Goal: Task Accomplishment & Management: Manage account settings

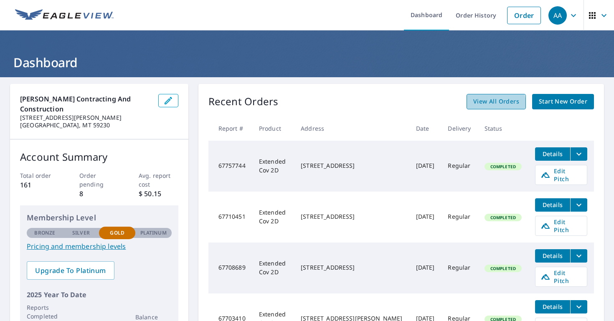
click at [489, 104] on span "View All Orders" at bounding box center [496, 101] width 46 height 10
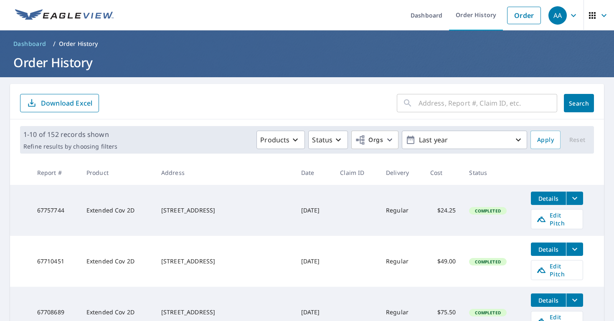
click at [431, 100] on input "text" at bounding box center [488, 102] width 139 height 23
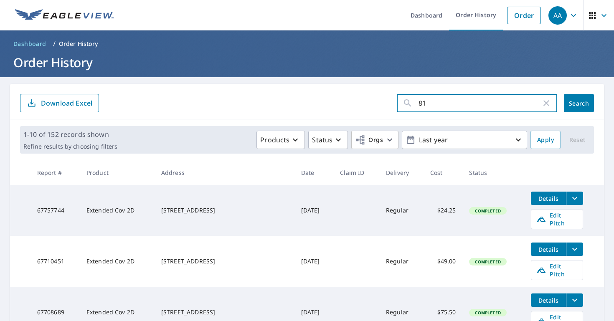
type input "81"
click at [581, 104] on span "Search" at bounding box center [579, 103] width 17 height 8
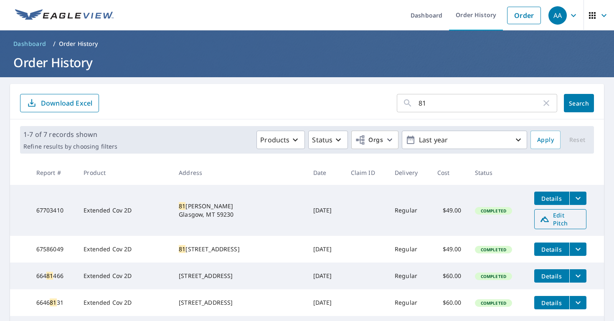
click at [563, 219] on span "Edit Pitch" at bounding box center [560, 219] width 41 height 16
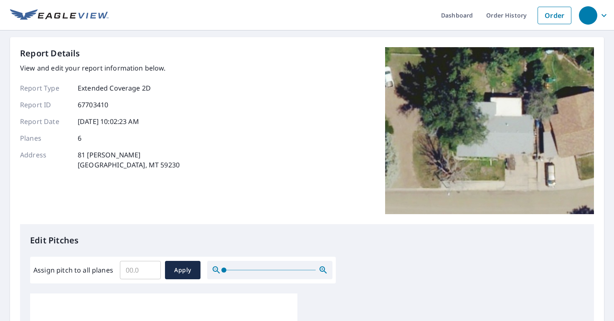
click at [145, 271] on input "Assign pitch to all planes" at bounding box center [140, 270] width 41 height 23
click at [138, 271] on input "Assign pitch to all planes" at bounding box center [140, 270] width 41 height 23
type input "4"
click at [188, 269] on span "Apply" at bounding box center [183, 270] width 22 height 10
type input "4"
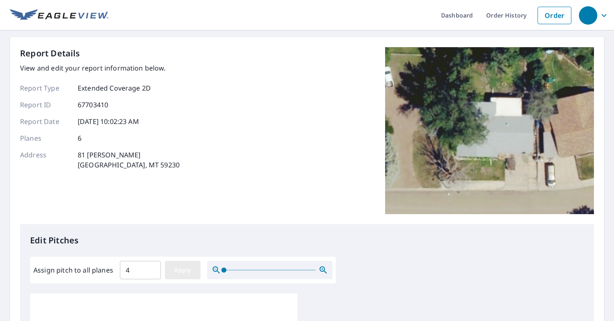
type input "4"
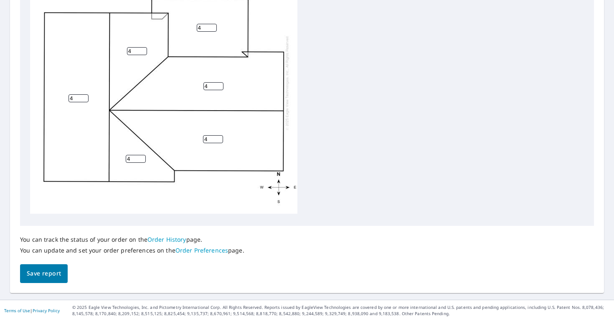
scroll to position [340, 0]
click at [52, 279] on span "Save report" at bounding box center [44, 274] width 34 height 10
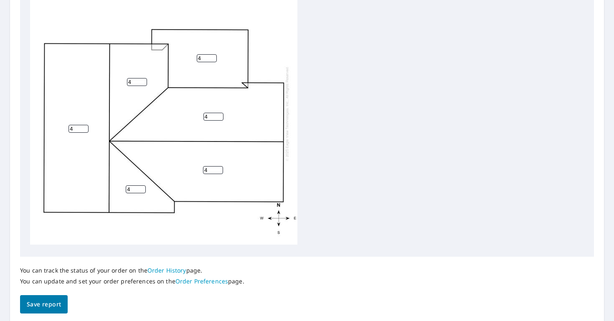
scroll to position [0, 0]
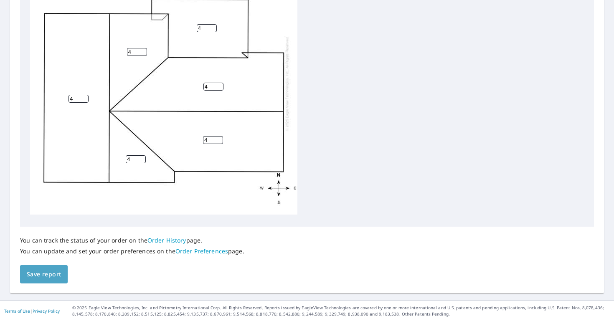
click at [39, 273] on span "Save report" at bounding box center [44, 274] width 34 height 10
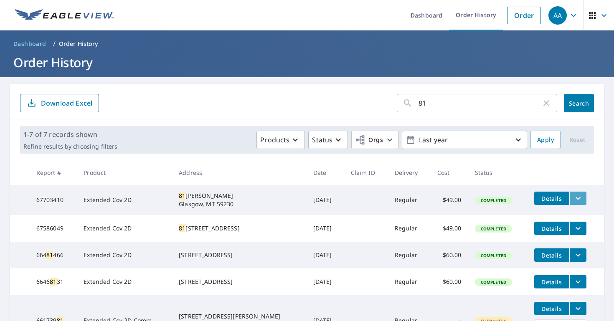
click at [573, 196] on icon "filesDropdownBtn-67703410" at bounding box center [578, 198] width 10 height 10
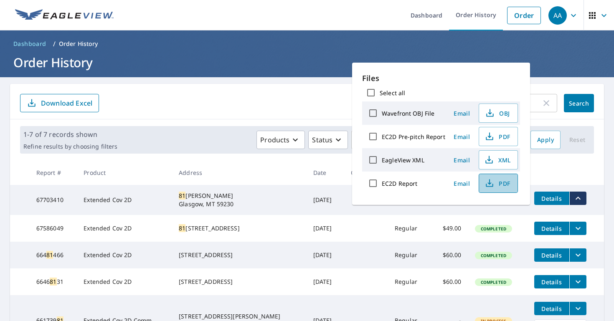
click at [500, 188] on span "PDF" at bounding box center [497, 183] width 27 height 10
click at [247, 109] on form "81 ​ Search Download Excel" at bounding box center [307, 103] width 574 height 18
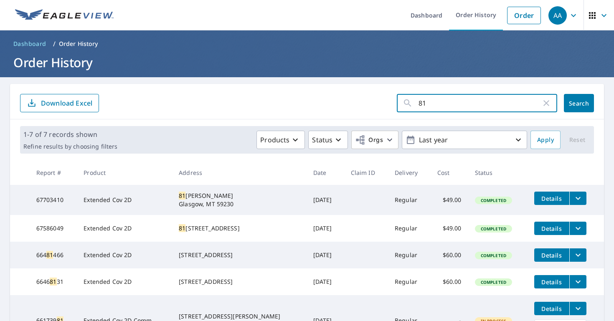
click at [487, 107] on input "81" at bounding box center [480, 102] width 123 height 23
paste input "626 6th Ave South"
type input "626 6th Ave South"
click at [581, 99] on button "Search" at bounding box center [579, 103] width 30 height 18
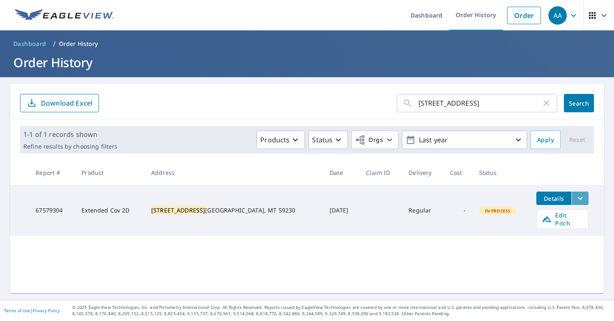
click at [576, 198] on button "filesDropdownBtn-67579304" at bounding box center [579, 198] width 17 height 13
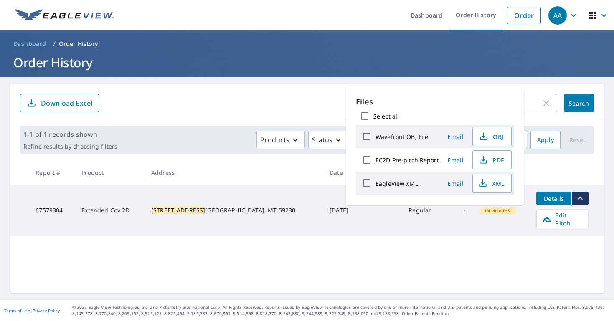
click at [449, 244] on div "626 6th Ave South ​ Search Download Excel 1-1 of 1 records shown Refine results…" at bounding box center [307, 188] width 594 height 209
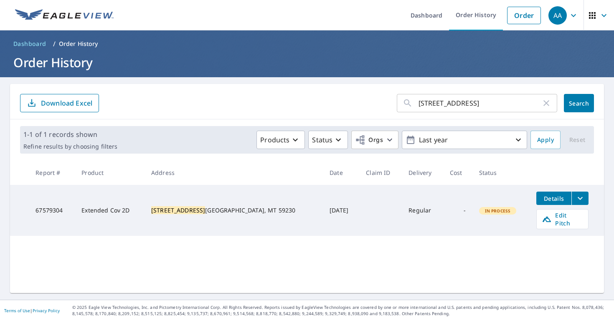
click at [449, 244] on div "626 6th Ave South ​ Search Download Excel 1-1 of 1 records shown Refine results…" at bounding box center [307, 188] width 594 height 209
click at [448, 99] on input "626 6th Ave South" at bounding box center [480, 102] width 123 height 23
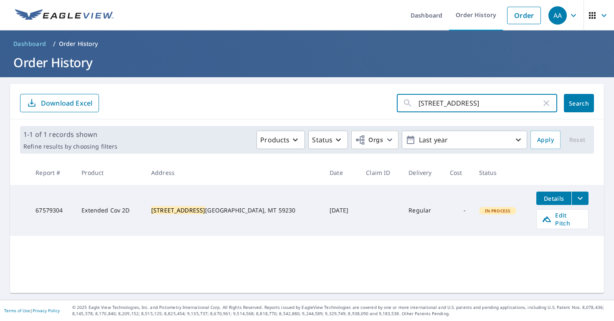
click at [448, 99] on input "626 6th Ave South" at bounding box center [480, 102] width 123 height 23
paste input "535 3rd Ave North"
type input "535 3rd Ave North"
click at [579, 103] on button "Search" at bounding box center [579, 103] width 30 height 18
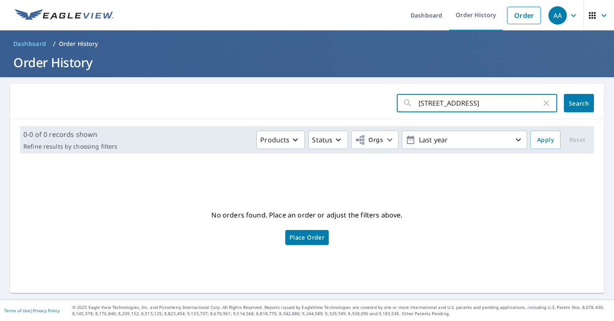
drag, startPoint x: 502, startPoint y: 96, endPoint x: 459, endPoint y: 96, distance: 42.2
click at [459, 96] on input "535 3rd Ave North" at bounding box center [480, 102] width 123 height 23
drag, startPoint x: 433, startPoint y: 103, endPoint x: 481, endPoint y: 100, distance: 48.1
click at [481, 100] on input "535 3rd Ave North" at bounding box center [480, 102] width 123 height 23
type input "535"
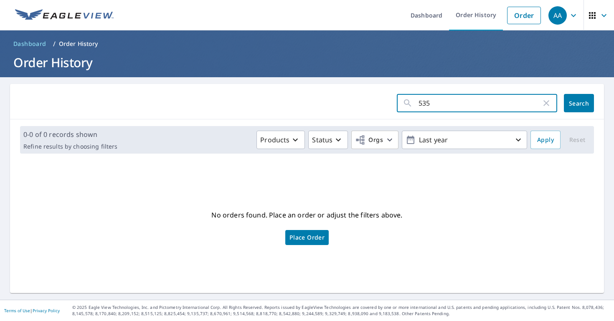
click at [579, 103] on button "Search" at bounding box center [579, 103] width 30 height 18
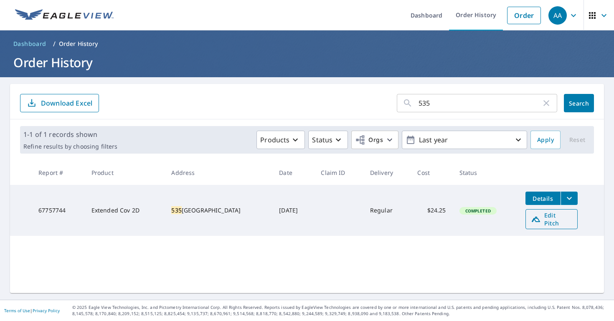
click at [556, 218] on span "Edit Pitch" at bounding box center [551, 219] width 41 height 16
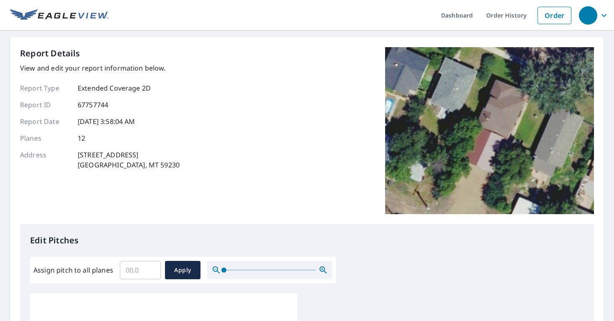
click at [133, 271] on input "Assign pitch to all planes" at bounding box center [140, 270] width 41 height 23
type input "4"
click at [184, 266] on span "Apply" at bounding box center [183, 270] width 22 height 10
type input "4"
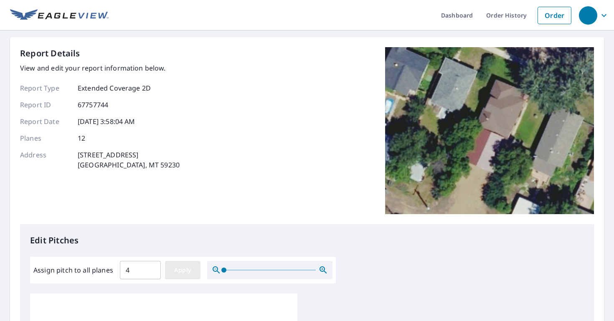
type input "4"
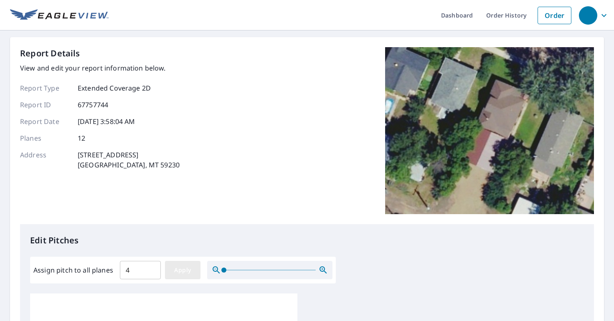
type input "4"
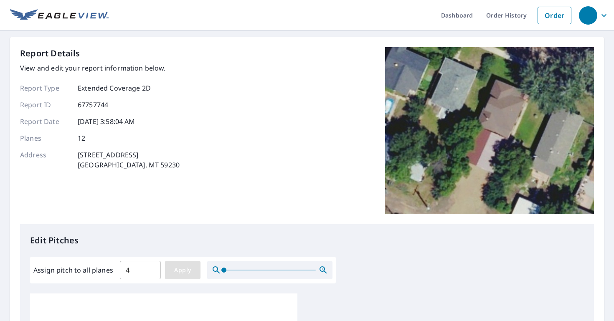
click at [176, 264] on button "Apply" at bounding box center [183, 270] width 36 height 18
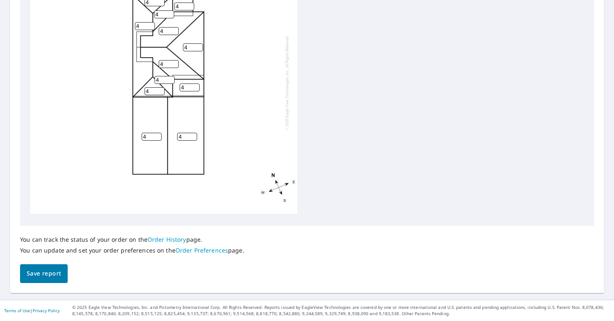
scroll to position [340, 0]
click at [54, 267] on button "Save report" at bounding box center [44, 274] width 48 height 19
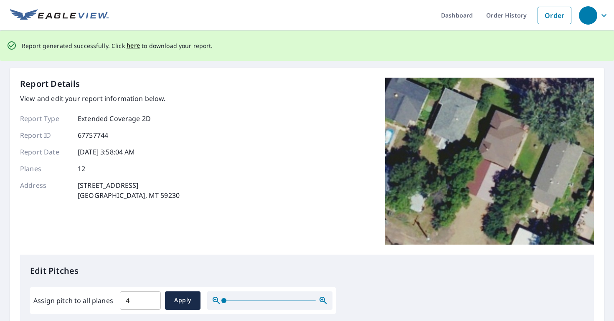
scroll to position [7, 0]
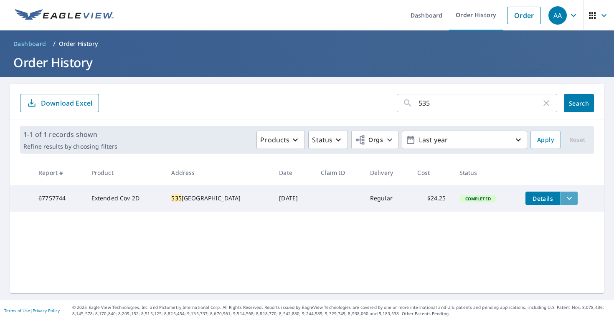
click at [571, 199] on icon "filesDropdownBtn-67757744" at bounding box center [569, 198] width 10 height 10
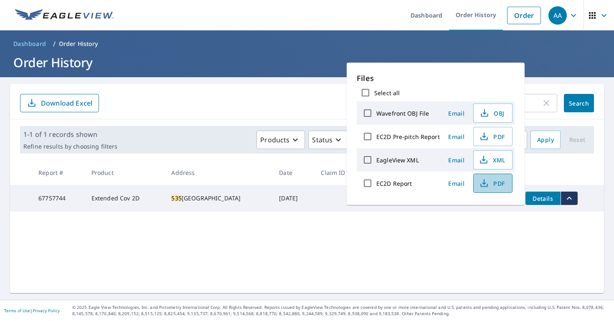
click at [488, 187] on span "PDF" at bounding box center [492, 183] width 27 height 10
click at [359, 14] on ul "Dashboard Order History Order" at bounding box center [332, 15] width 426 height 30
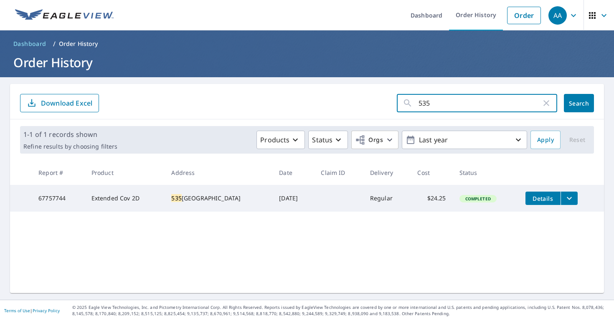
click at [421, 105] on input "535" at bounding box center [480, 102] width 123 height 23
paste input "610 5th st n"
type input "610"
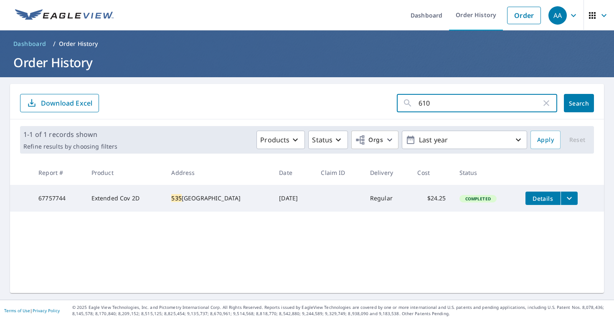
click at [579, 103] on button "Search" at bounding box center [579, 103] width 30 height 18
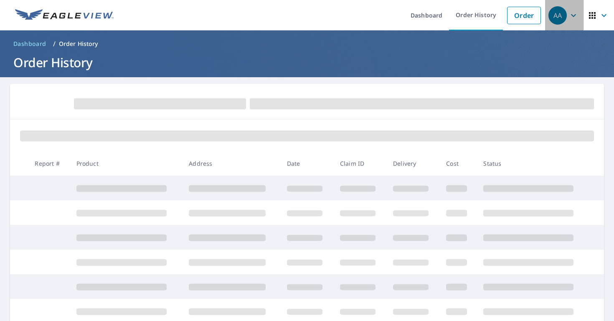
click at [574, 12] on icon "button" at bounding box center [573, 15] width 10 height 10
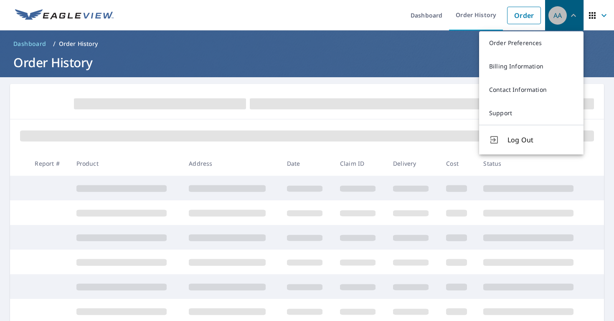
click at [574, 12] on icon "button" at bounding box center [573, 15] width 10 height 10
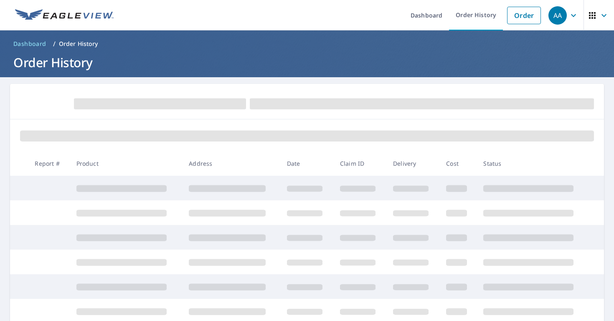
scroll to position [87, 0]
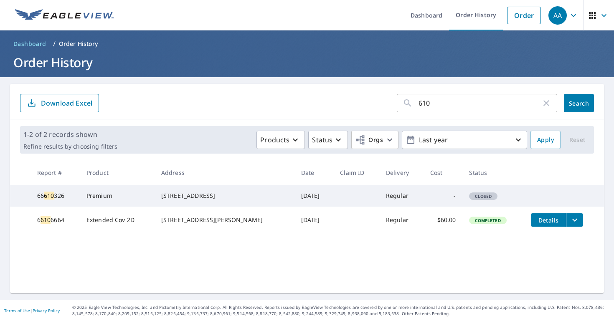
click at [439, 108] on input "610" at bounding box center [480, 102] width 123 height 23
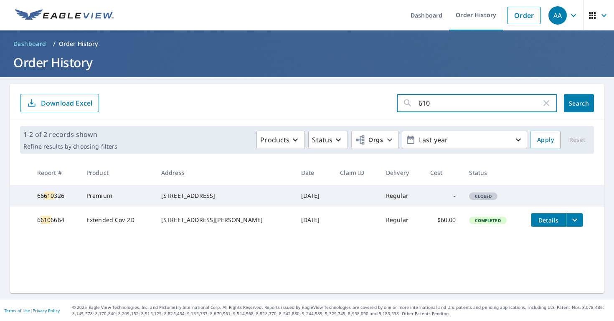
click at [439, 108] on input "610" at bounding box center [480, 102] width 123 height 23
paste input "84 Dead End Lane"
drag, startPoint x: 485, startPoint y: 100, endPoint x: 427, endPoint y: 100, distance: 58.5
click at [427, 100] on input "84 Dead End Lane" at bounding box center [480, 102] width 123 height 23
type input "84"
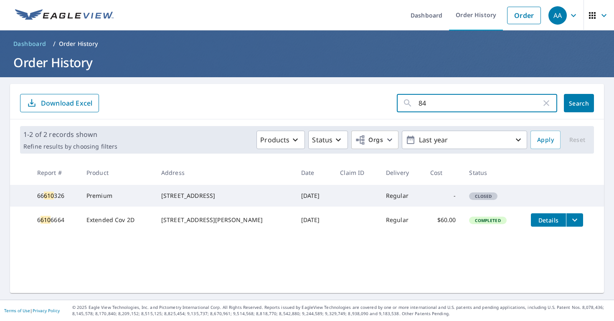
click at [579, 103] on button "Search" at bounding box center [579, 103] width 30 height 18
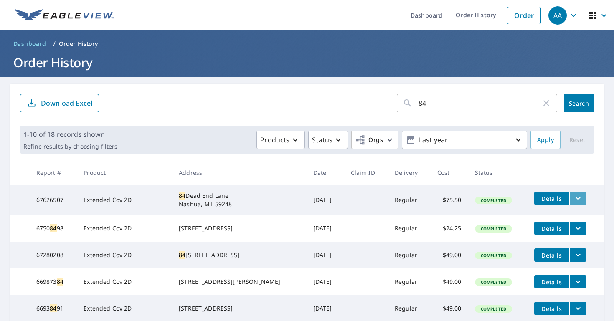
click at [573, 199] on icon "filesDropdownBtn-67626507" at bounding box center [578, 198] width 10 height 10
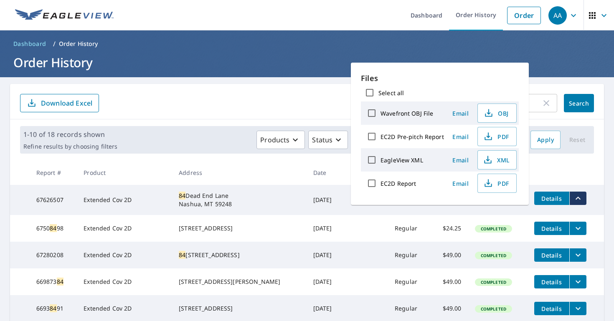
click at [314, 111] on form "84 ​ Search Download Excel" at bounding box center [307, 103] width 574 height 18
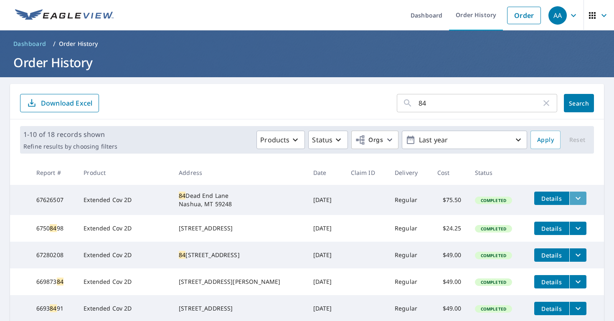
click at [575, 197] on icon "filesDropdownBtn-67626507" at bounding box center [578, 198] width 10 height 10
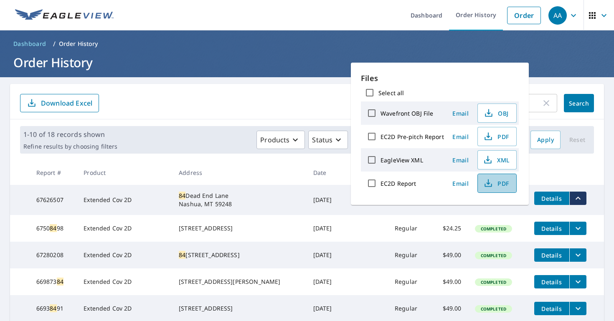
click at [500, 180] on span "PDF" at bounding box center [496, 183] width 27 height 10
click at [312, 97] on form "84 ​ Search Download Excel" at bounding box center [307, 103] width 574 height 18
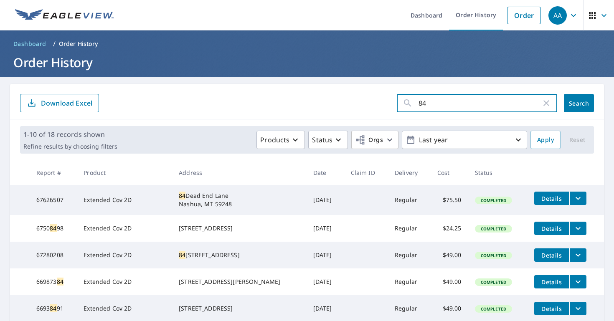
click at [457, 108] on input "84" at bounding box center [480, 102] width 123 height 23
type input "50"
click at [579, 103] on button "Search" at bounding box center [579, 103] width 30 height 18
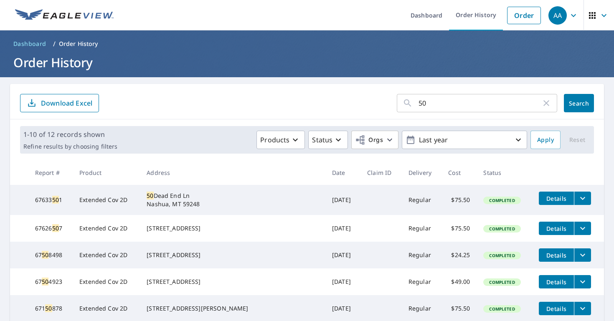
click at [585, 200] on button "filesDropdownBtn-67633501" at bounding box center [582, 198] width 17 height 13
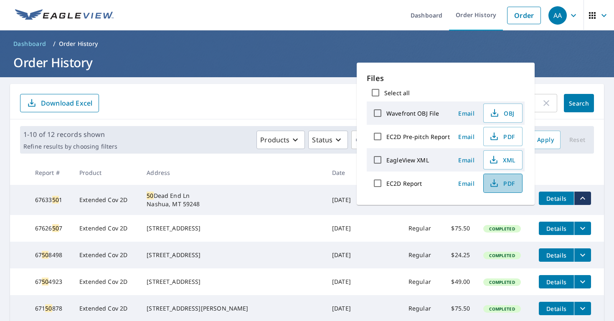
click at [509, 188] on span "PDF" at bounding box center [502, 183] width 27 height 10
click at [304, 94] on div "50 ​ Search Download Excel" at bounding box center [307, 102] width 594 height 36
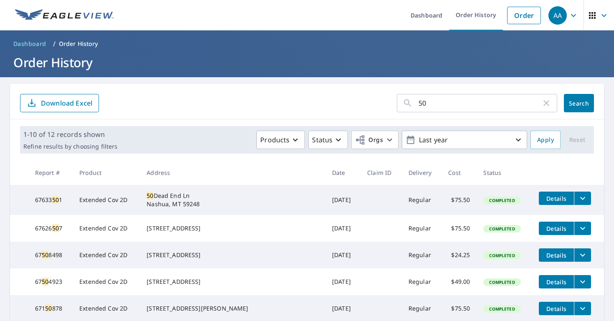
click at [47, 227] on td "67626 50 7" at bounding box center [50, 228] width 44 height 27
click at [547, 104] on icon "button" at bounding box center [546, 103] width 10 height 10
click at [575, 100] on span "Search" at bounding box center [579, 103] width 17 height 8
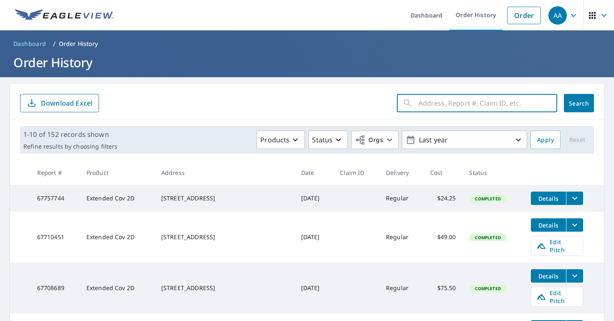
click at [435, 104] on input "text" at bounding box center [488, 102] width 139 height 23
paste input "26 Meadow Court"
type input "26 Meadow Court"
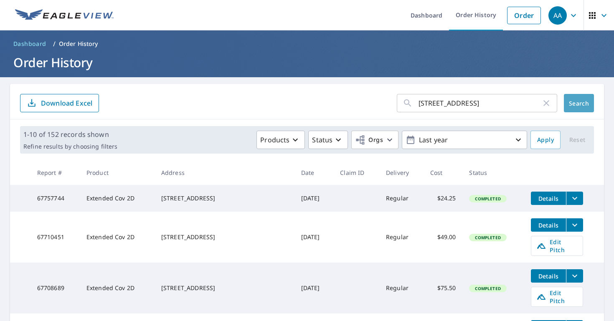
click at [584, 100] on span "Search" at bounding box center [579, 103] width 17 height 8
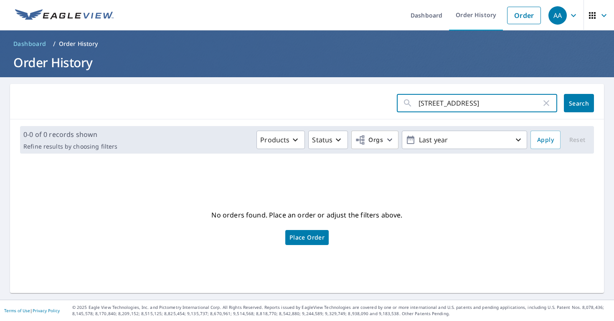
drag, startPoint x: 487, startPoint y: 101, endPoint x: 427, endPoint y: 102, distance: 59.8
click at [427, 102] on input "26 Meadow Court" at bounding box center [480, 102] width 123 height 23
type input "26"
click at [579, 103] on button "Search" at bounding box center [579, 103] width 30 height 18
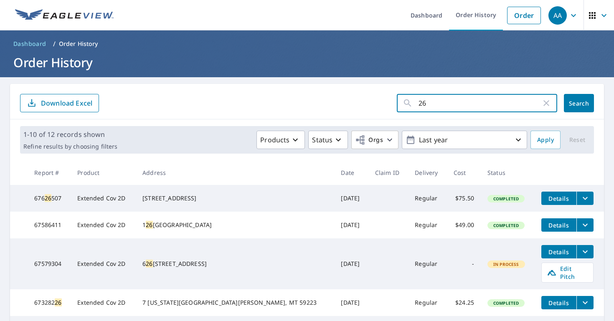
click at [423, 102] on input "26" at bounding box center [480, 102] width 123 height 23
click at [547, 98] on icon "button" at bounding box center [546, 103] width 10 height 10
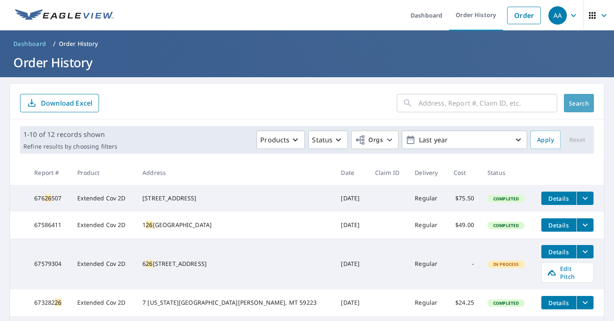
click at [579, 105] on span "Search" at bounding box center [579, 103] width 17 height 8
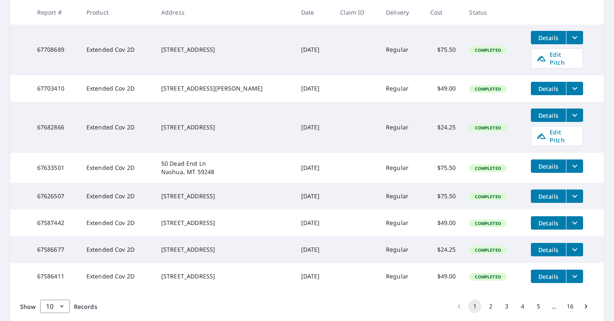
scroll to position [240, 0]
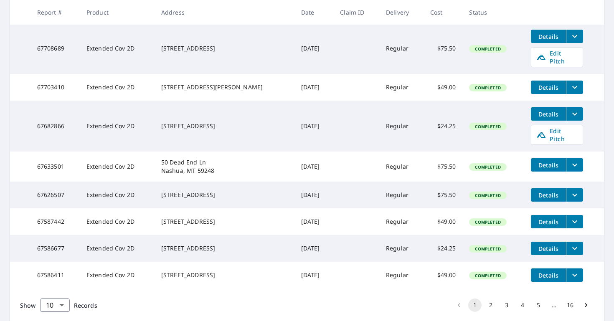
click at [175, 122] on div "614 7th Ave N Glasgow, MT 59230" at bounding box center [224, 126] width 127 height 8
copy div "614"
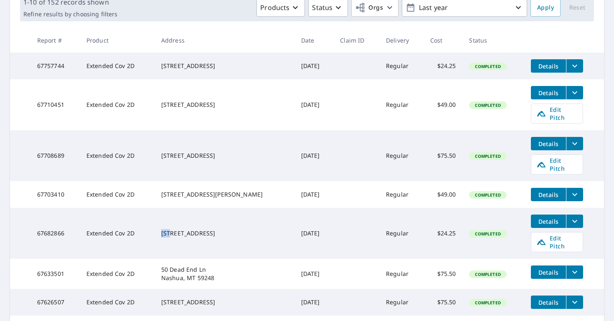
scroll to position [131, 0]
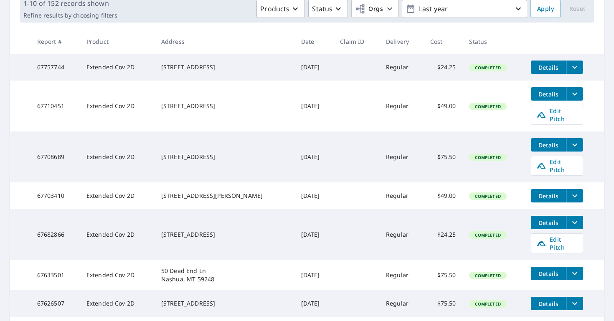
click at [166, 145] on td "341 5th Ave N Glasgow, MT 59230" at bounding box center [225, 157] width 140 height 51
click at [173, 153] on div "341 5th Ave N Glasgow, MT 59230" at bounding box center [224, 157] width 127 height 8
copy div "341"
click at [175, 104] on div "80 Aberdeen St Glasgow, MT 59230" at bounding box center [224, 106] width 127 height 8
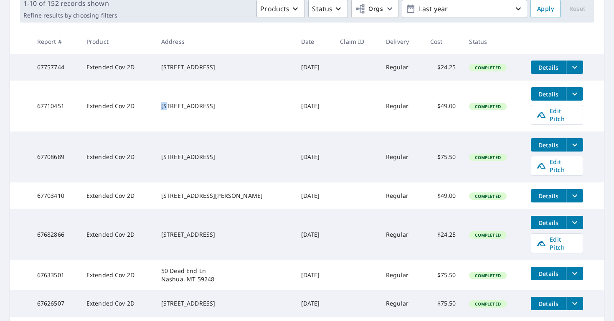
click at [175, 104] on div "80 Aberdeen St Glasgow, MT 59230" at bounding box center [224, 106] width 127 height 8
copy div "80"
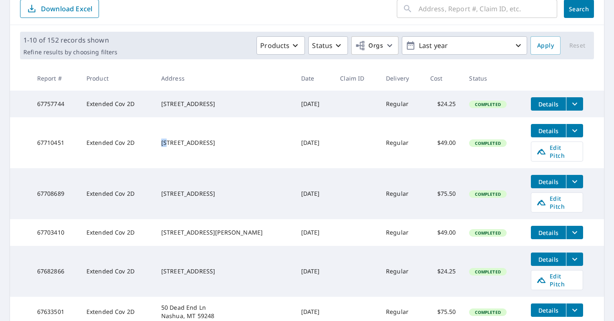
scroll to position [91, 0]
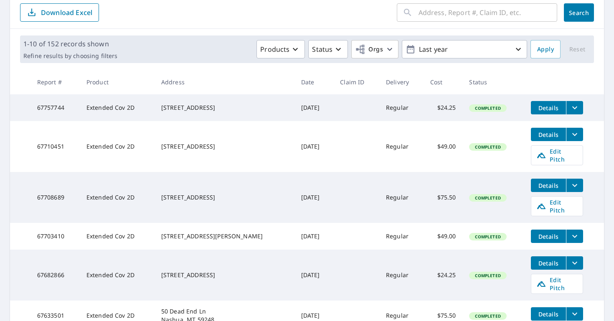
click at [177, 104] on div "535 3rd Ave N Glasgow, MT 59230" at bounding box center [224, 108] width 127 height 8
copy div "535"
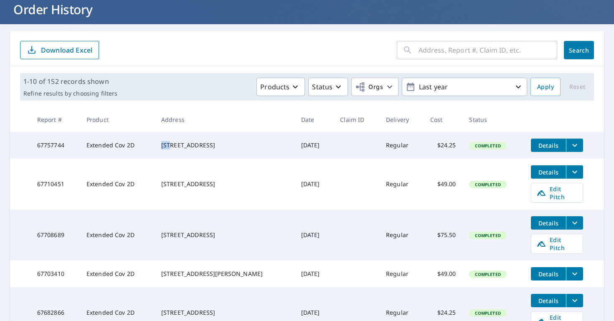
scroll to position [66, 0]
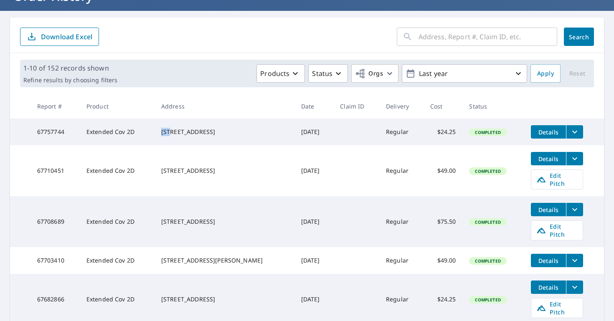
drag, startPoint x: 546, startPoint y: 208, endPoint x: 574, endPoint y: 207, distance: 27.6
click at [574, 207] on div "Details" at bounding box center [557, 209] width 52 height 13
click at [574, 207] on icon "filesDropdownBtn-67708689" at bounding box center [575, 210] width 10 height 10
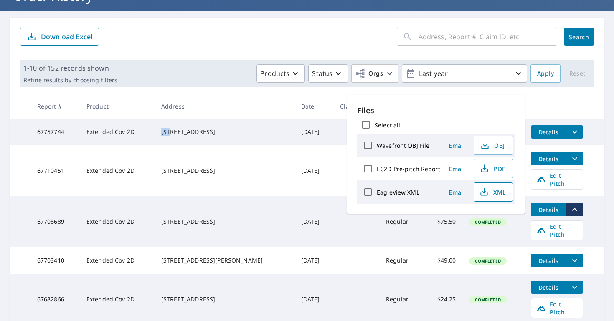
scroll to position [0, 0]
click at [549, 225] on span "Edit Pitch" at bounding box center [556, 231] width 41 height 16
click at [130, 206] on td "Extended Cov 2D" at bounding box center [117, 221] width 75 height 51
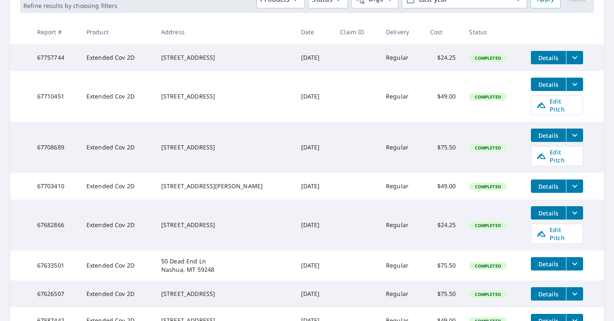
scroll to position [142, 0]
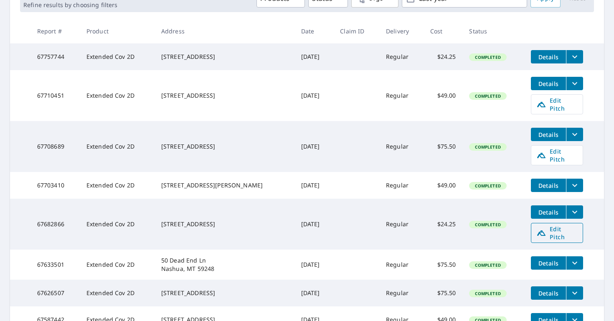
click at [556, 225] on span "Edit Pitch" at bounding box center [556, 233] width 41 height 16
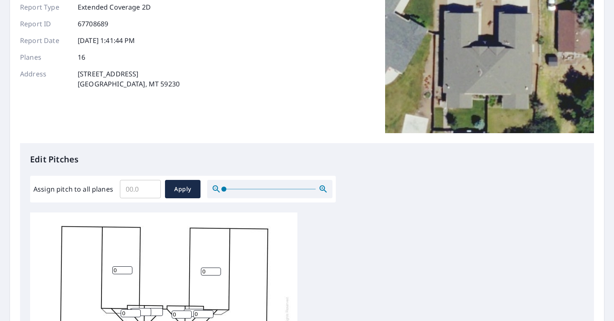
scroll to position [102, 0]
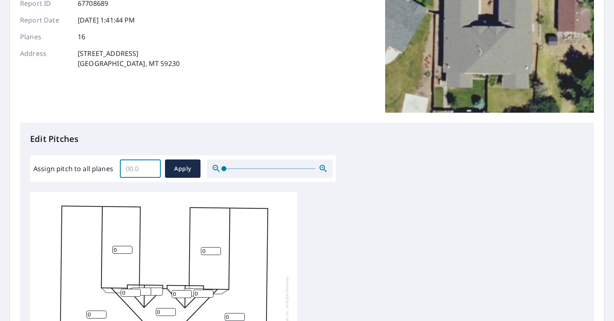
click at [133, 170] on input "Assign pitch to all planes" at bounding box center [140, 168] width 41 height 23
type input "4"
click at [193, 167] on span "Apply" at bounding box center [183, 169] width 22 height 10
type input "4"
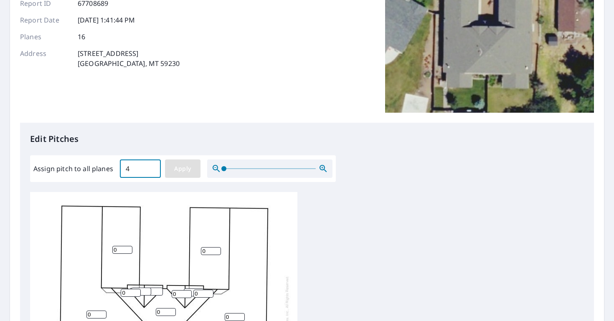
type input "4"
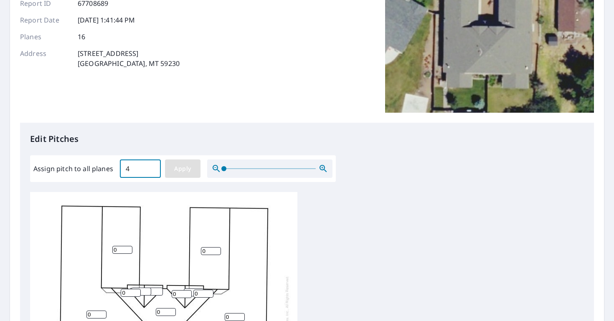
type input "4"
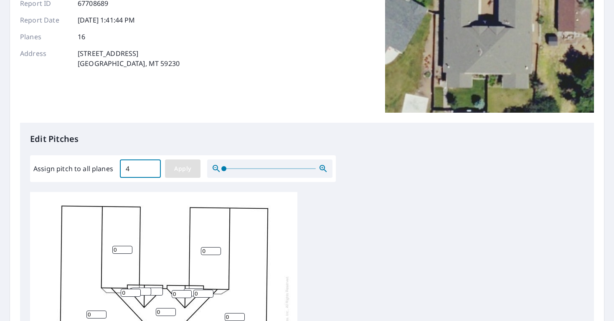
type input "4"
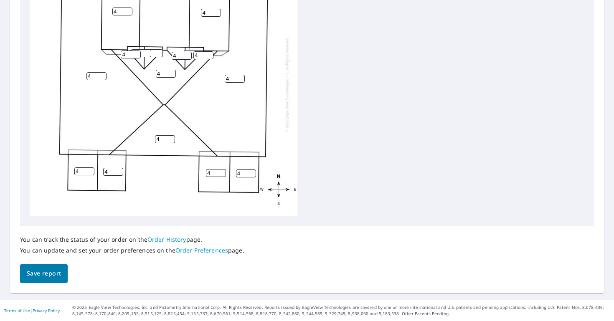
scroll to position [340, 0]
click at [50, 273] on span "Save report" at bounding box center [44, 274] width 34 height 10
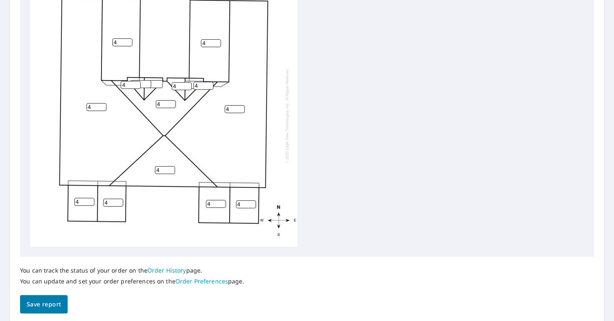
scroll to position [0, 0]
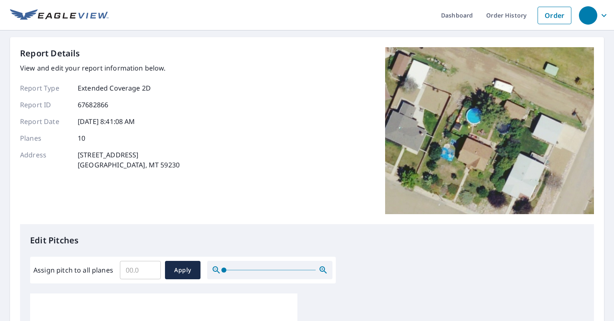
click at [137, 272] on input "Assign pitch to all planes" at bounding box center [140, 270] width 41 height 23
type input "4"
click at [186, 265] on button "Apply" at bounding box center [183, 270] width 36 height 18
type input "4"
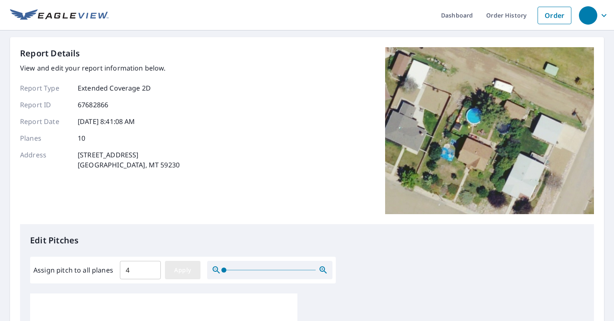
type input "4"
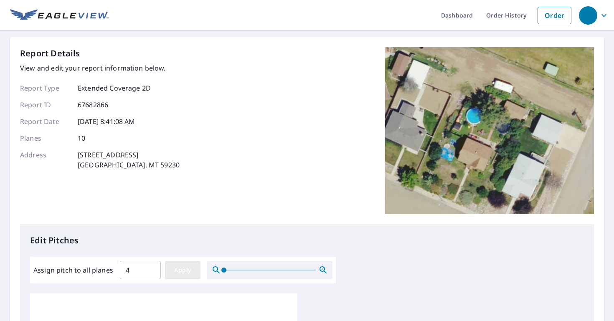
type input "4"
